Goal: Task Accomplishment & Management: Complete application form

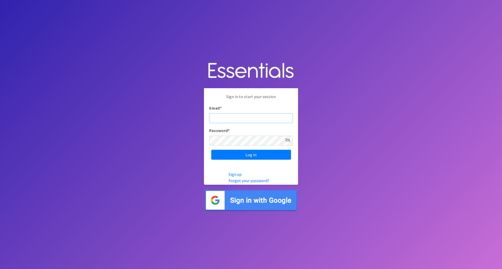
click at [256, 118] on input "Email *" at bounding box center [251, 118] width 84 height 10
type input "[EMAIL_ADDRESS][DOMAIN_NAME]"
click at [211, 150] on input "Log in" at bounding box center [251, 155] width 80 height 10
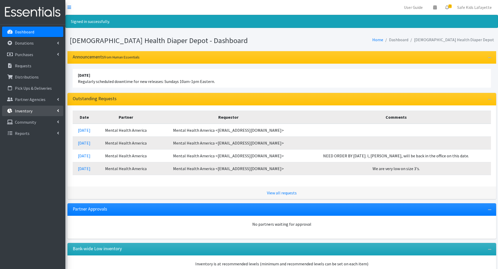
click at [44, 114] on link "Inventory" at bounding box center [32, 111] width 61 height 10
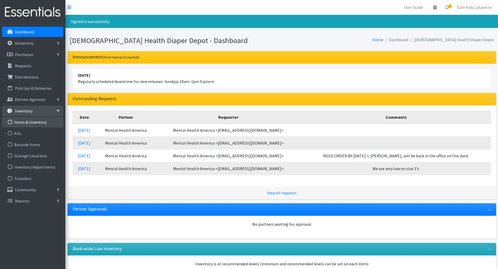
click at [39, 120] on link "Items & Inventory" at bounding box center [32, 122] width 61 height 10
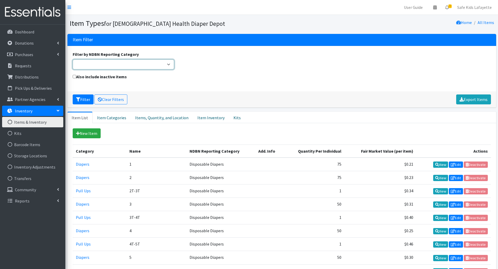
click at [170, 66] on select "Adult Incontinence Cloth Diapers Disposable Diapers Pads Period Liners Period O…" at bounding box center [124, 65] width 102 height 10
click at [225, 78] on div "Also include inactive items" at bounding box center [282, 80] width 422 height 13
click at [84, 101] on button "Filter" at bounding box center [83, 100] width 21 height 10
click at [169, 67] on select "Adult Incontinence Cloth Diapers Disposable Diapers Pads Period Liners Period O…" at bounding box center [124, 65] width 102 height 10
click at [327, 66] on div "Filter by NDBN Reporting Category Adult Incontinence Cloth Diapers Disposable D…" at bounding box center [282, 62] width 422 height 22
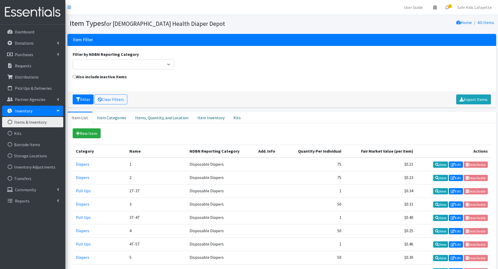
click at [45, 124] on link "Items & Inventory" at bounding box center [32, 122] width 61 height 10
click at [151, 120] on link "Items, Quantity, and Location" at bounding box center [162, 117] width 62 height 11
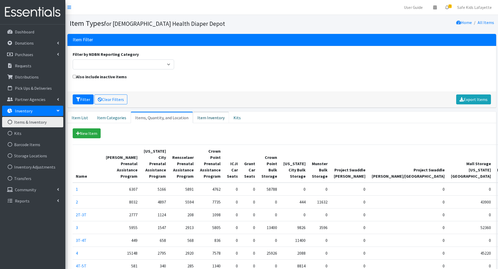
click at [205, 120] on link "Item Inventory" at bounding box center [211, 117] width 36 height 11
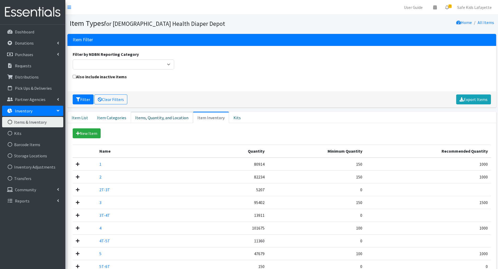
click at [166, 120] on link "Items, Quantity, and Location" at bounding box center [162, 117] width 62 height 11
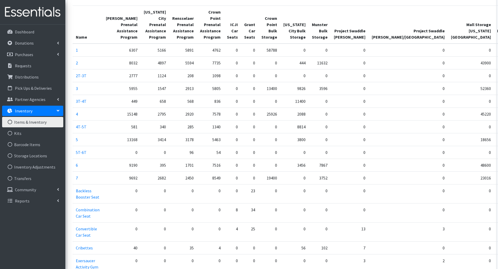
scroll to position [148, 0]
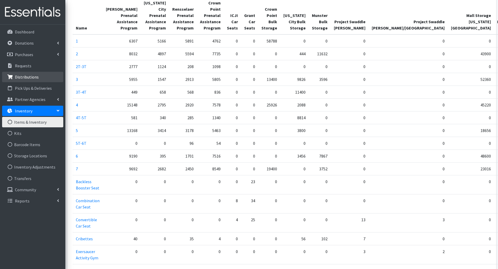
click at [26, 81] on link "Distributions" at bounding box center [32, 77] width 61 height 10
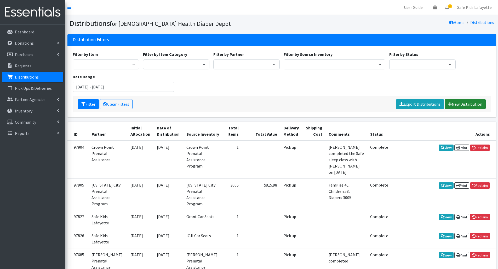
click at [458, 104] on link "New Distribution" at bounding box center [464, 104] width 41 height 10
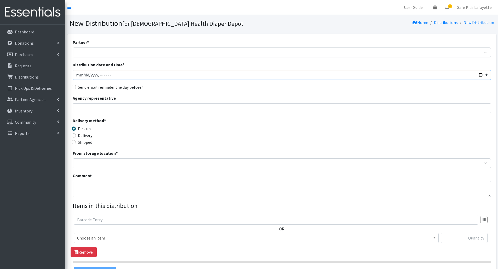
click at [480, 77] on input "Distribution date and time *" at bounding box center [282, 75] width 418 height 10
type input "[DATE]T14:34"
click at [283, 133] on div "Delivery method * Pick up Delivery Shipped Shipping cost" at bounding box center [282, 134] width 418 height 33
click at [146, 109] on input "Agency representative" at bounding box center [282, 108] width 418 height 10
type input "[PERSON_NAME]"
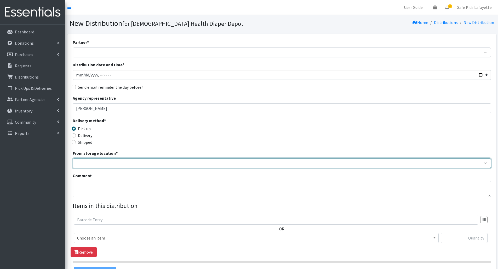
click at [104, 159] on select "Crown Point Bulk Storage Crown Point Prenatal Assistance Program Grant Car Seat…" at bounding box center [282, 164] width 418 height 10
select select "430"
click at [73, 159] on select "Crown Point Bulk Storage Crown Point Prenatal Assistance Program Grant Car Seat…" at bounding box center [282, 164] width 418 height 10
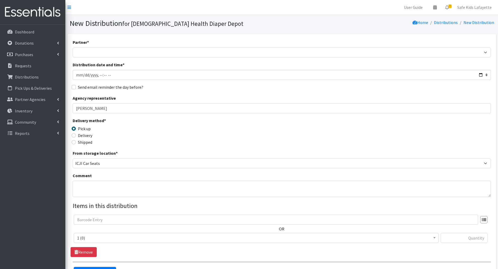
click at [175, 241] on span "1 (0)" at bounding box center [256, 238] width 358 height 7
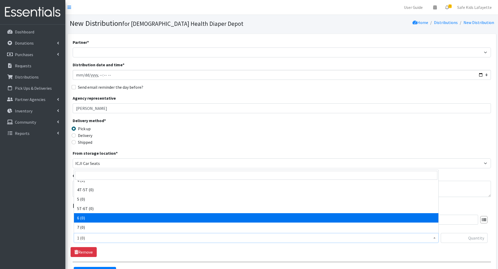
scroll to position [78, 0]
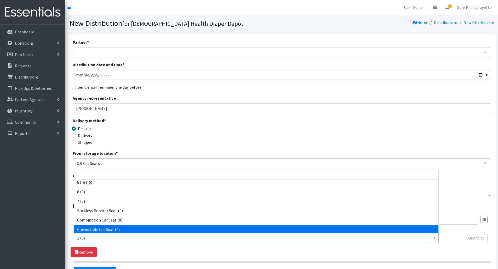
select select "14450"
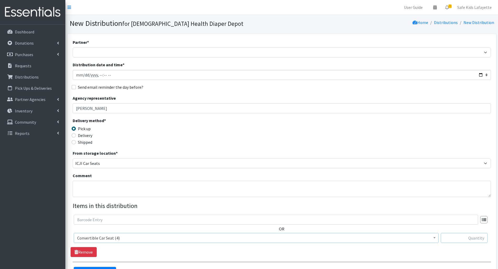
click at [454, 239] on input "text" at bounding box center [463, 238] width 47 height 10
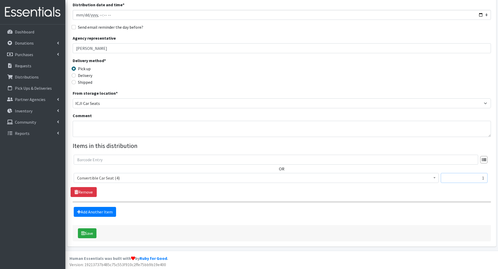
scroll to position [61, 0]
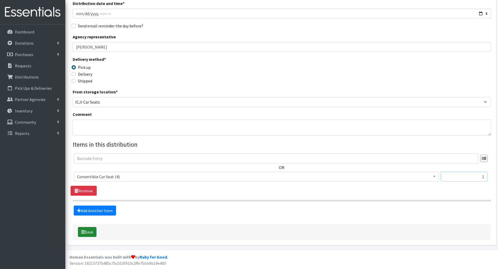
type input "1"
click at [87, 232] on button "Save" at bounding box center [87, 232] width 19 height 10
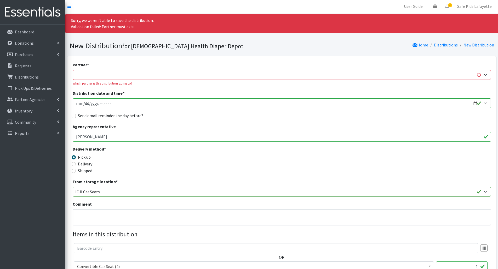
scroll to position [0, 0]
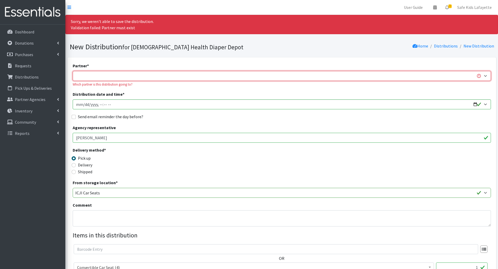
click at [144, 78] on select "ANEW Minitries Crown Point Prenatal Assistance [PERSON_NAME] Prenatal Assistanc…" at bounding box center [282, 76] width 418 height 10
select select "6331"
click at [73, 71] on select "ANEW Minitries Crown Point Prenatal Assistance [PERSON_NAME] Prenatal Assistanc…" at bounding box center [282, 76] width 418 height 10
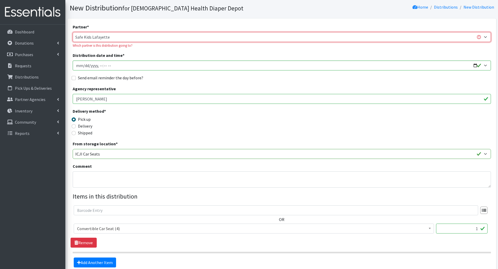
scroll to position [91, 0]
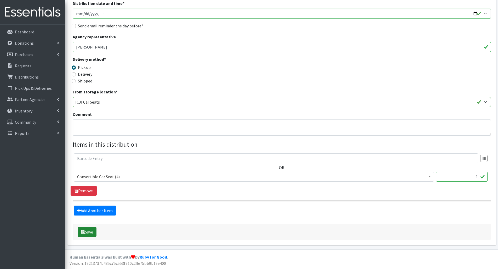
click at [88, 232] on button "Save" at bounding box center [87, 232] width 19 height 10
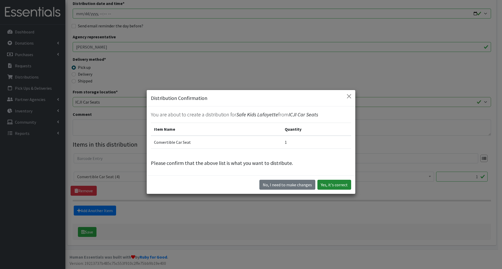
click at [339, 184] on button "Yes, it's correct" at bounding box center [334, 185] width 34 height 10
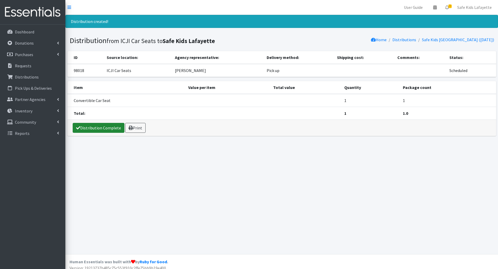
click at [113, 130] on link "Distribution Complete" at bounding box center [99, 128] width 52 height 10
click at [481, 9] on link "Safe Kids Lafayette" at bounding box center [474, 7] width 43 height 10
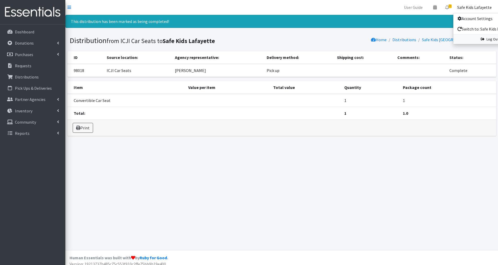
click at [482, 38] on icon at bounding box center [482, 39] width 4 height 4
